Goal: Book appointment/travel/reservation

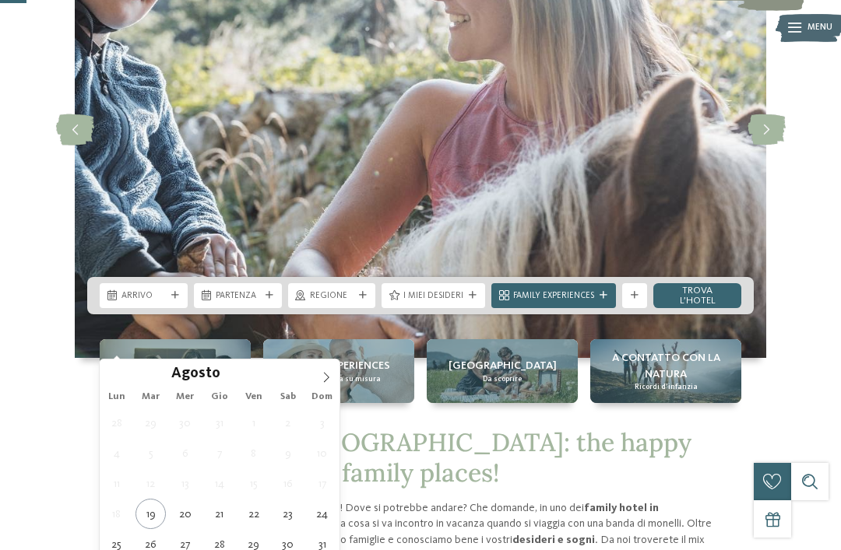
click at [332, 383] on span at bounding box center [326, 373] width 26 height 26
click at [333, 375] on span at bounding box center [326, 373] width 26 height 26
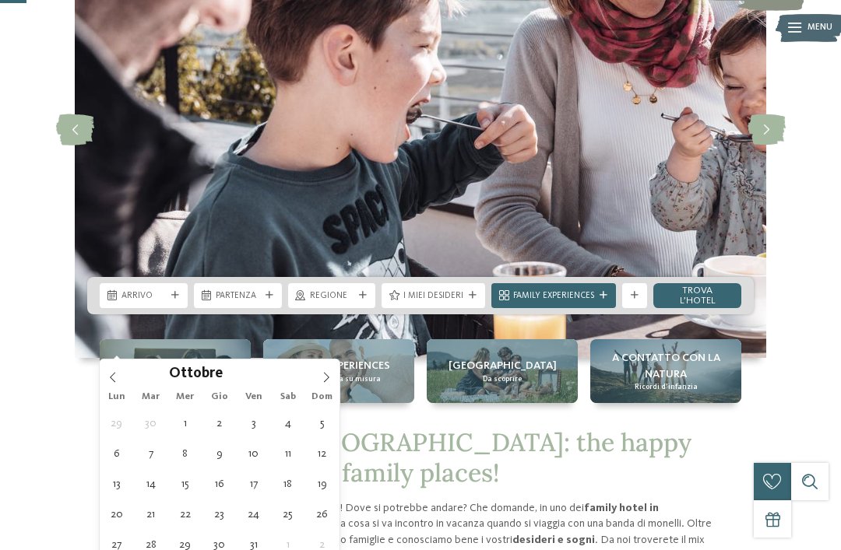
click at [332, 369] on span at bounding box center [326, 373] width 26 height 26
click at [333, 370] on span at bounding box center [326, 373] width 26 height 26
click at [328, 372] on icon at bounding box center [326, 377] width 11 height 11
type input "****"
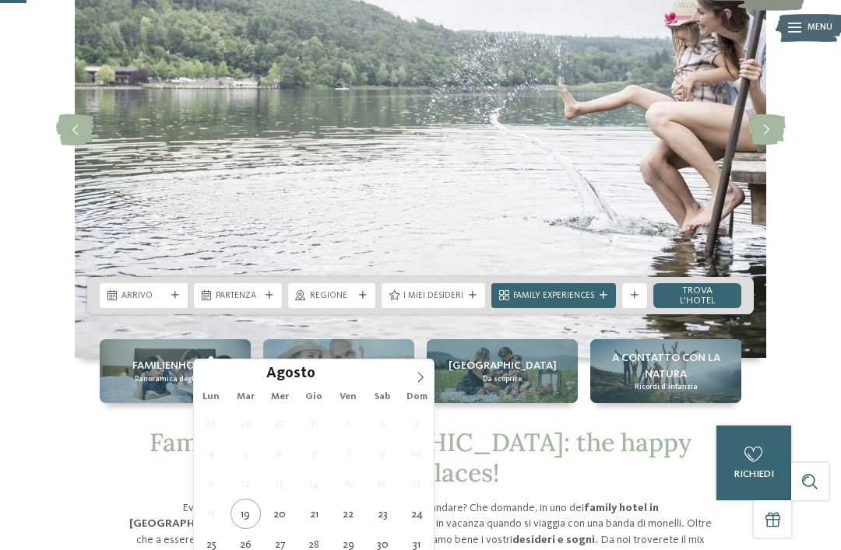
click at [420, 370] on span at bounding box center [420, 373] width 26 height 26
click at [420, 364] on span at bounding box center [420, 373] width 26 height 26
click at [423, 361] on span at bounding box center [420, 373] width 26 height 26
click at [426, 363] on span at bounding box center [420, 373] width 26 height 26
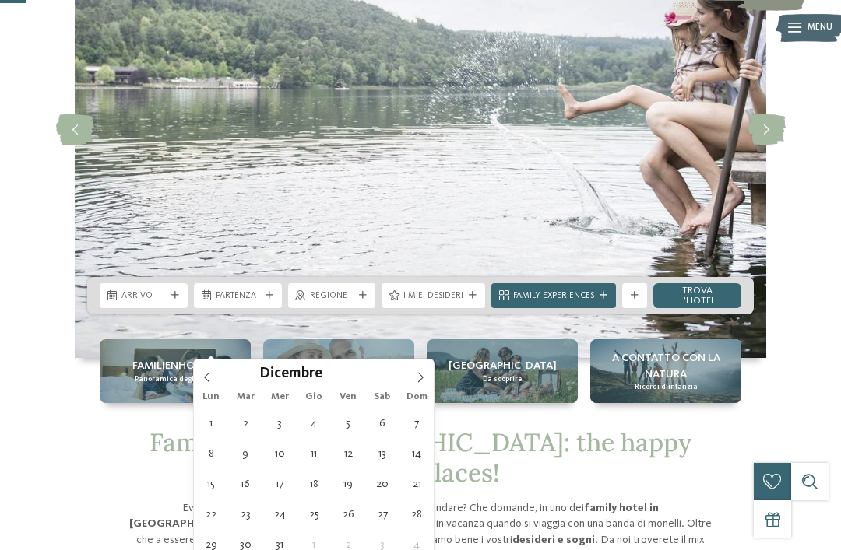
click at [417, 374] on icon at bounding box center [420, 377] width 11 height 11
type input "****"
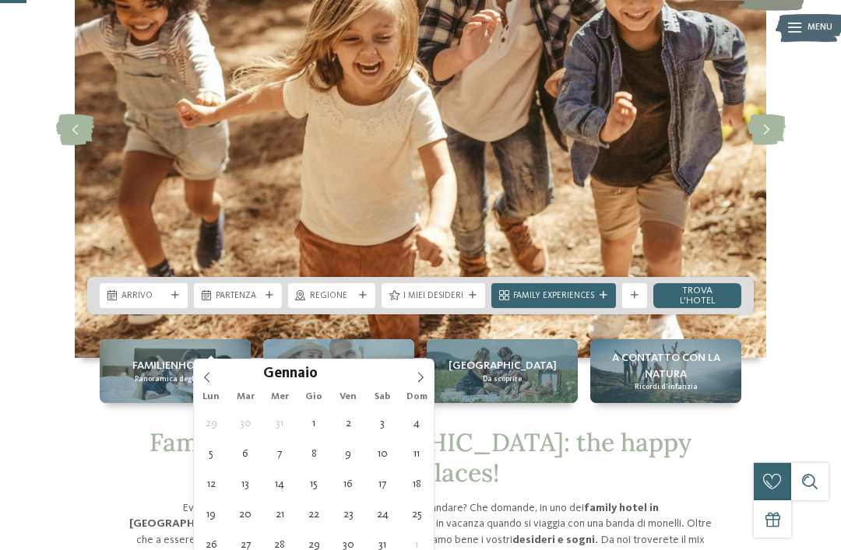
type div "30.01.2026"
type input "****"
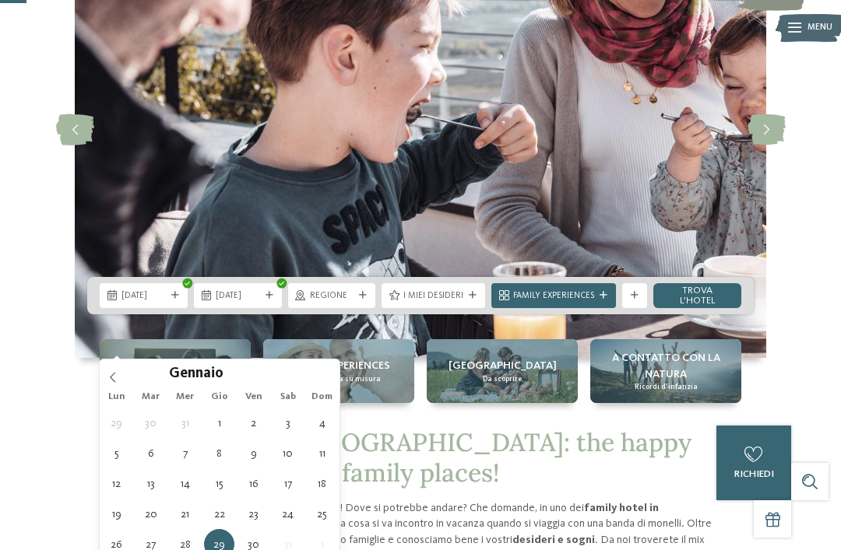
click at [451, 303] on span "I miei desideri" at bounding box center [433, 296] width 60 height 12
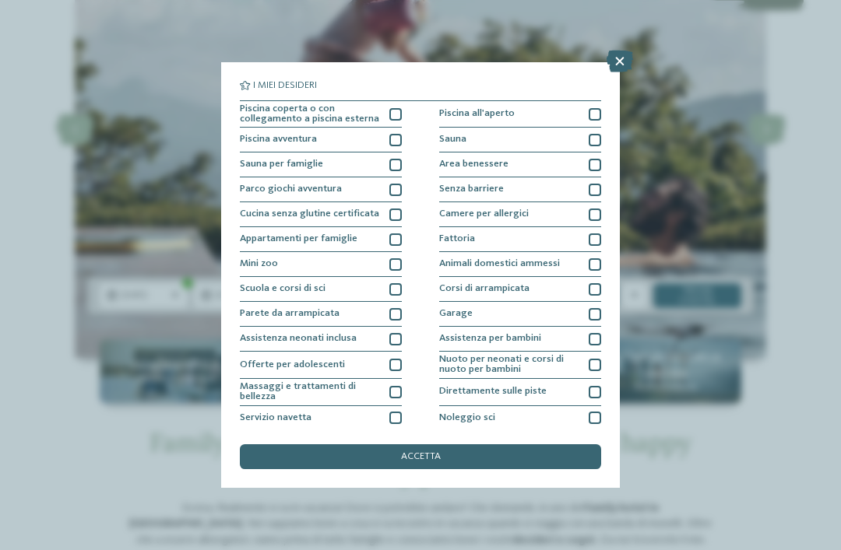
click at [389, 242] on div at bounding box center [395, 239] width 12 height 12
click at [443, 444] on div "accetta" at bounding box center [420, 456] width 361 height 25
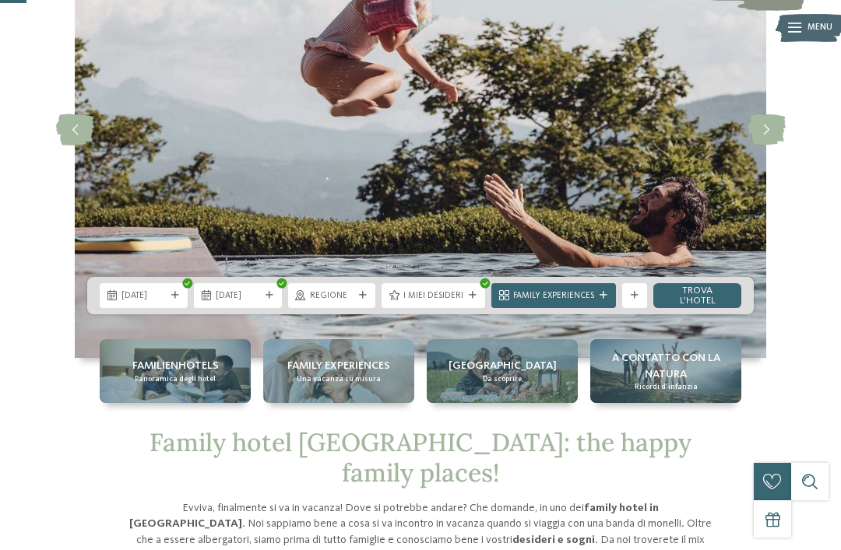
click at [697, 308] on link "trova l’hotel" at bounding box center [697, 295] width 88 height 25
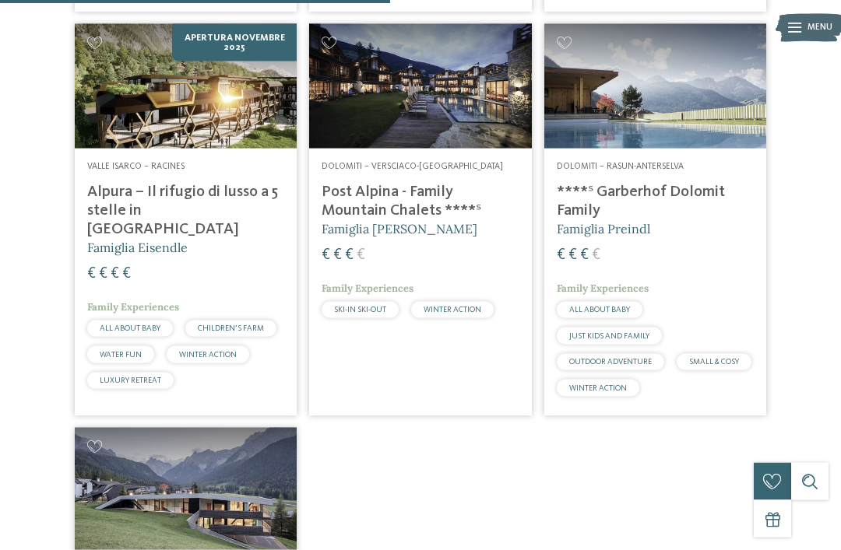
scroll to position [819, 0]
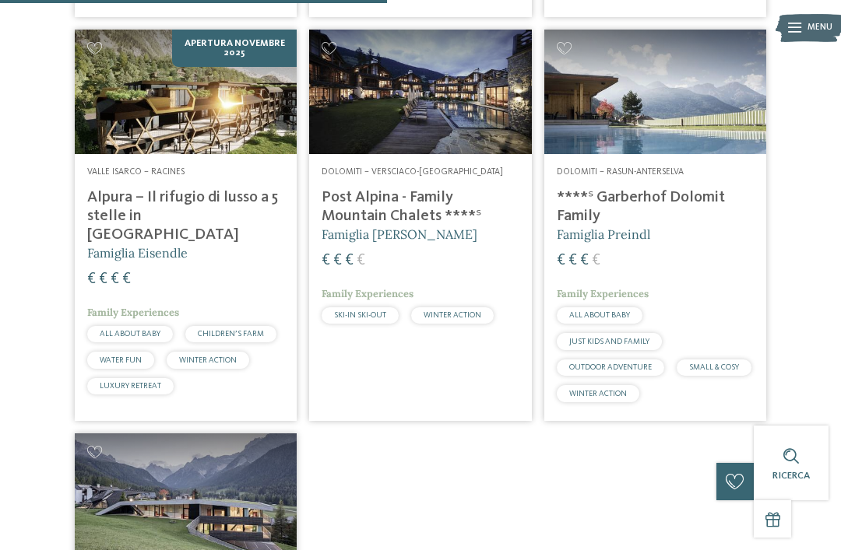
click at [665, 188] on h4 "****ˢ Garberhof Dolomit Family" at bounding box center [654, 206] width 197 height 37
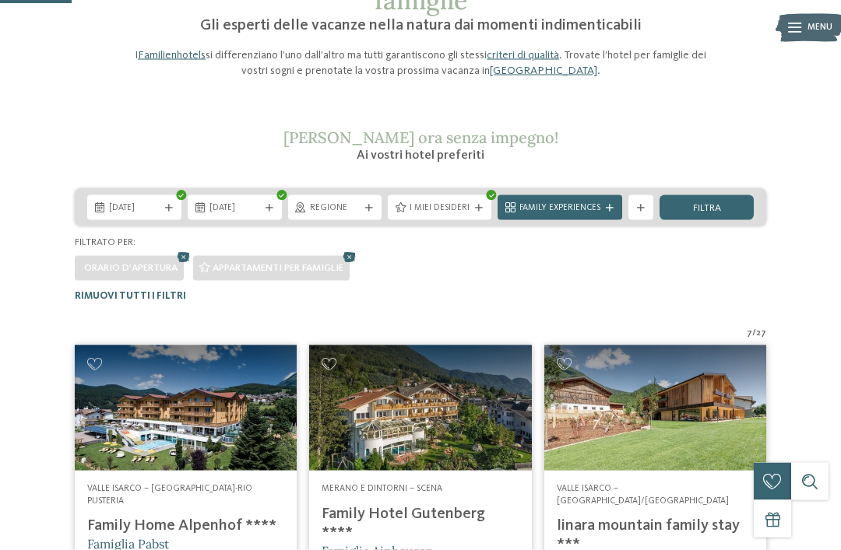
scroll to position [0, 0]
